Goal: Task Accomplishment & Management: Complete application form

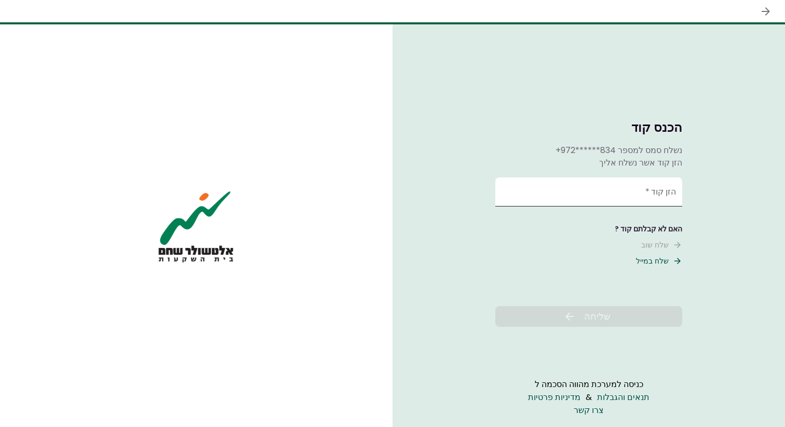
click at [597, 188] on input "הזן קוד   *" at bounding box center [588, 192] width 187 height 29
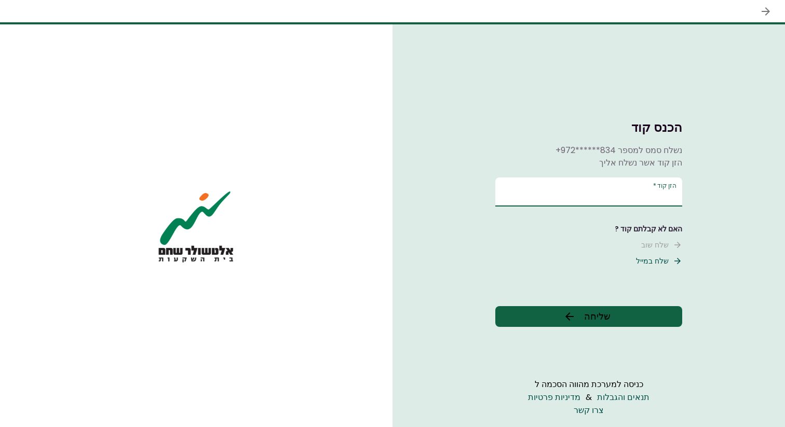
type input "******"
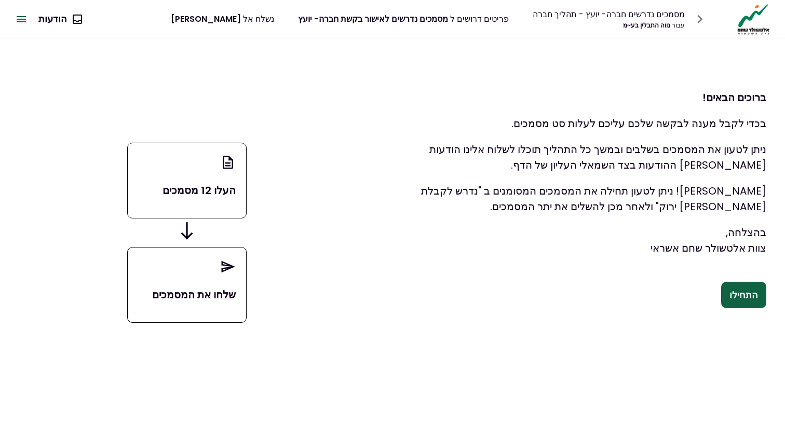
click at [757, 296] on button "התחילו" at bounding box center [743, 295] width 45 height 27
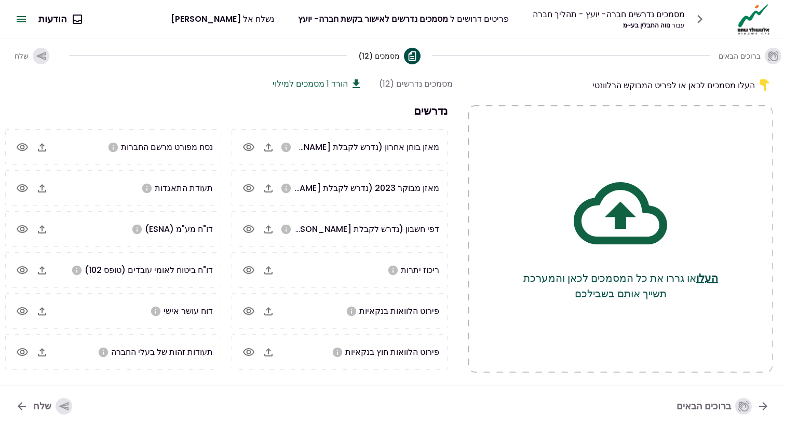
click at [651, 227] on icon at bounding box center [620, 213] width 93 height 93
click at [718, 281] on button "העלו" at bounding box center [707, 278] width 22 height 16
click at [714, 280] on button "העלו" at bounding box center [707, 278] width 22 height 16
click at [716, 280] on button "העלו" at bounding box center [707, 278] width 22 height 16
click at [694, 17] on icon "button" at bounding box center [699, 19] width 17 height 17
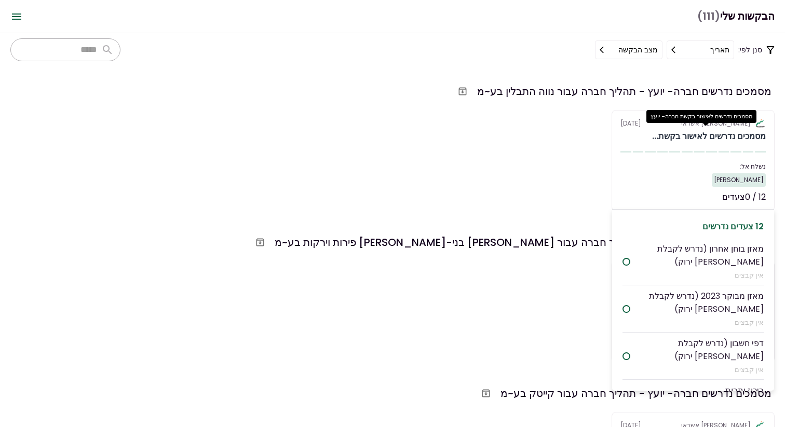
click at [664, 140] on div "מסמכים נדרשים לאישור בקשת..." at bounding box center [709, 136] width 114 height 12
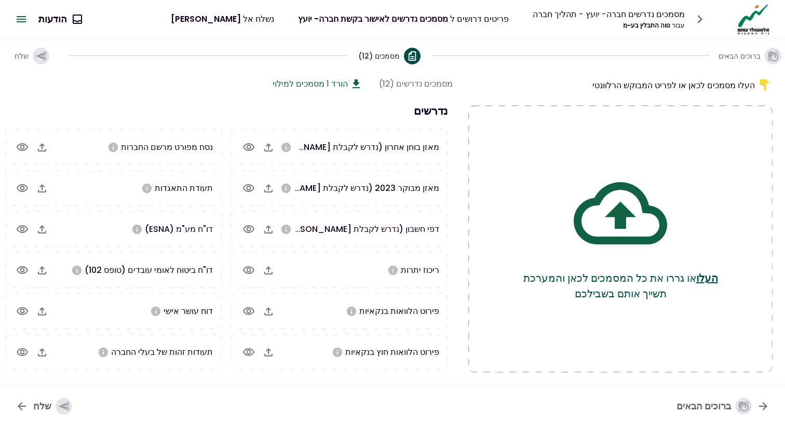
click at [711, 276] on button "העלו" at bounding box center [707, 278] width 22 height 16
click at [556, 279] on p "העלו או גררו את כל המסמכים לכאן והמערכת תשייך אותם בשבילכם" at bounding box center [620, 285] width 221 height 31
click at [711, 280] on button "העלו" at bounding box center [707, 278] width 22 height 16
click at [698, 18] on icon "button" at bounding box center [699, 19] width 17 height 17
